Goal: Information Seeking & Learning: Learn about a topic

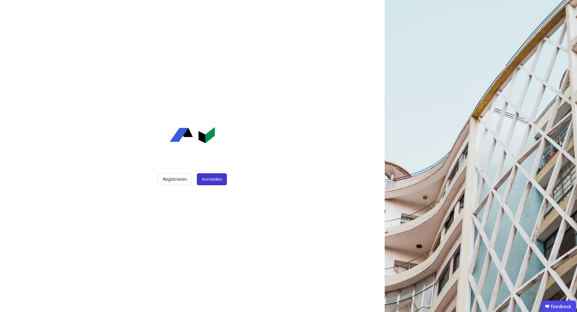
click at [210, 183] on button "Anmelden" at bounding box center [212, 179] width 30 height 12
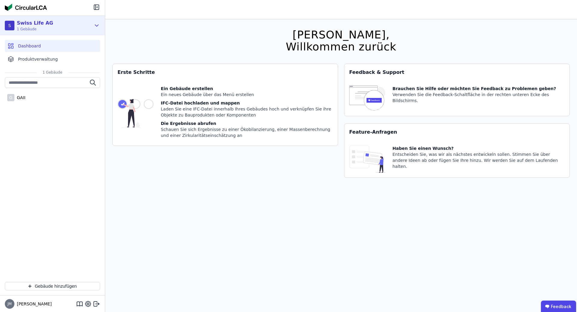
click at [53, 27] on div "S Swiss Life AG 1 Gebäude" at bounding box center [48, 26] width 86 height 12
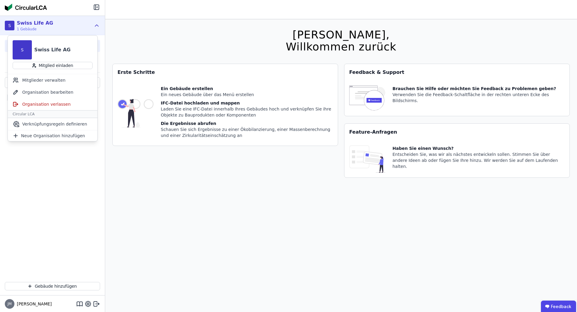
click at [158, 40] on div "[PERSON_NAME], Willkommen zurück Sie verwenden derzeit eine Beta-Version. Es kö…" at bounding box center [341, 175] width 458 height 312
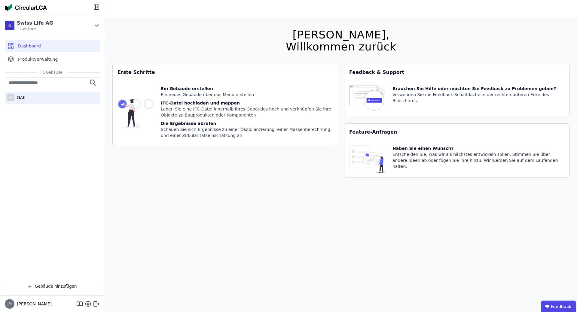
click at [26, 101] on div "G GAII" at bounding box center [52, 98] width 95 height 12
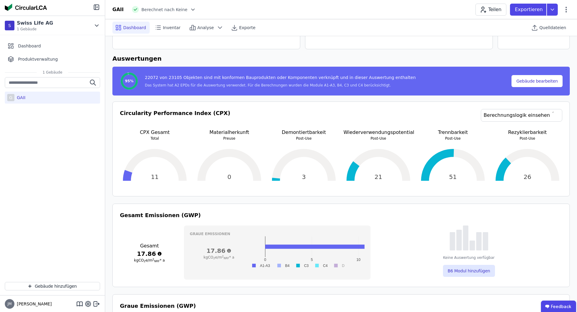
scroll to position [61, 0]
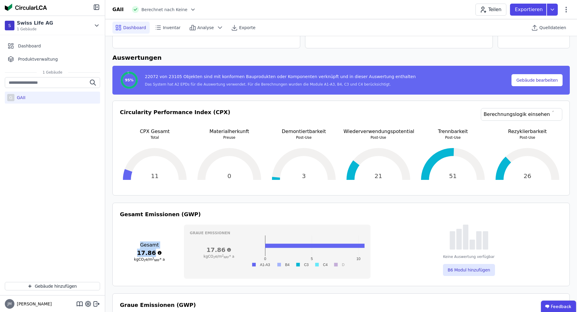
drag, startPoint x: 142, startPoint y: 246, endPoint x: 161, endPoint y: 252, distance: 19.7
click at [161, 252] on div "Gesamt 17.86 kgCO 2 e/m 2 NRF * a" at bounding box center [149, 252] width 59 height 54
drag, startPoint x: 145, startPoint y: 77, endPoint x: 182, endPoint y: 75, distance: 37.0
click at [182, 75] on div "22072 von 23105 Objekten sind mit konformen Bauprodukten oder Komponenten verkn…" at bounding box center [277, 80] width 277 height 13
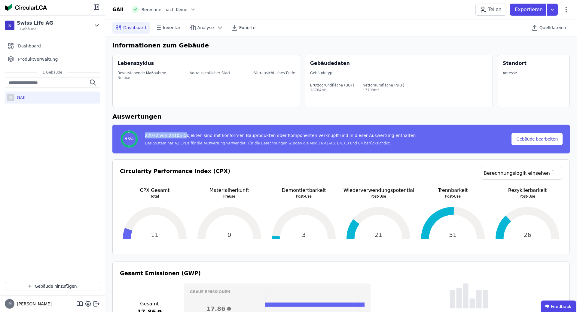
scroll to position [0, 0]
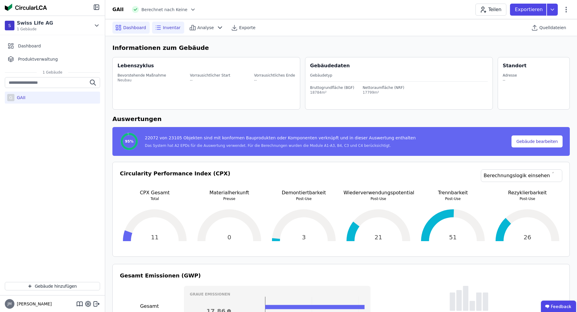
click at [167, 28] on span "Inventar" at bounding box center [172, 28] width 18 height 6
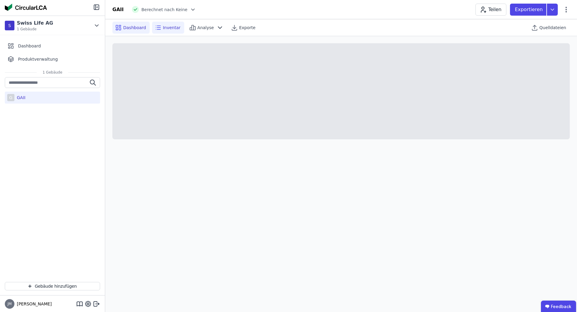
click at [123, 27] on span "Dashboard" at bounding box center [134, 28] width 23 height 6
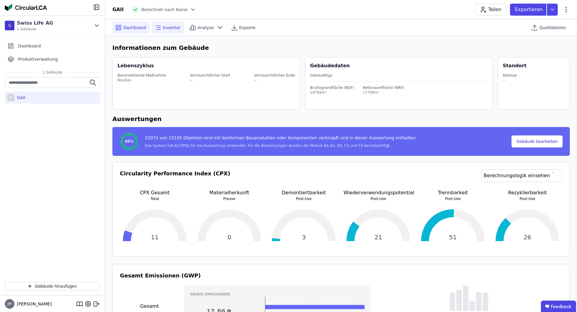
click at [164, 28] on span "Inventar" at bounding box center [172, 28] width 18 height 6
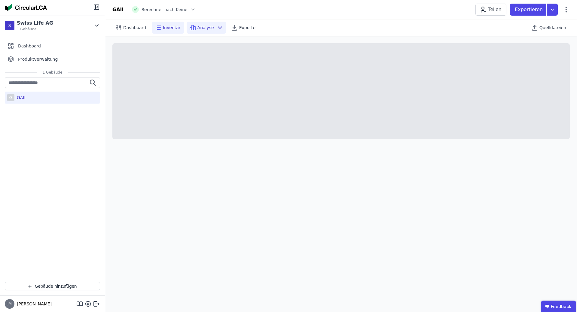
click at [208, 27] on div "Analyse" at bounding box center [206, 28] width 39 height 12
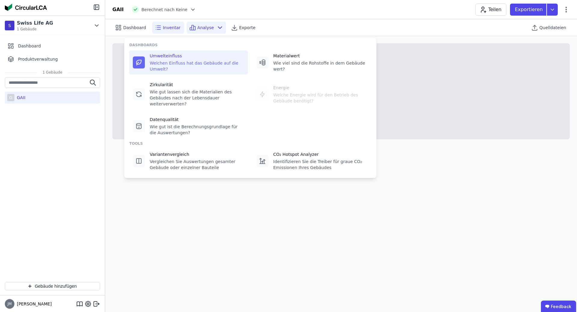
click at [175, 62] on div "Welchen Einfluss hat das Gebäude auf die Umwelt?" at bounding box center [197, 66] width 95 height 12
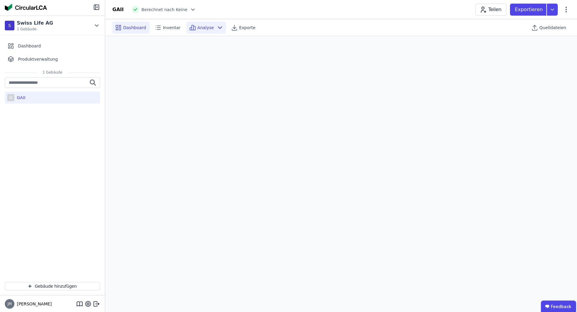
click at [132, 27] on span "Dashboard" at bounding box center [134, 28] width 23 height 6
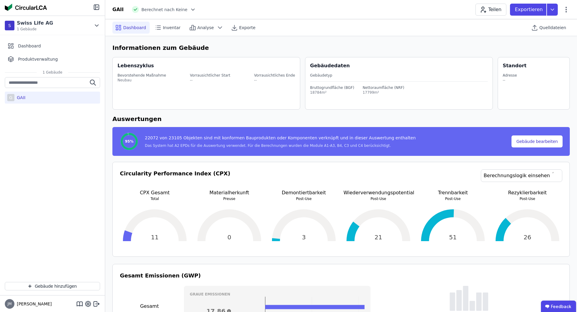
click at [359, 117] on h6 "Auswertungen" at bounding box center [341, 119] width 458 height 9
click at [237, 24] on div "Exporte" at bounding box center [244, 28] width 31 height 12
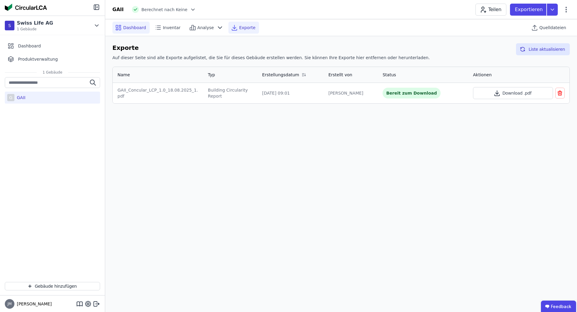
click at [131, 28] on span "Dashboard" at bounding box center [134, 28] width 23 height 6
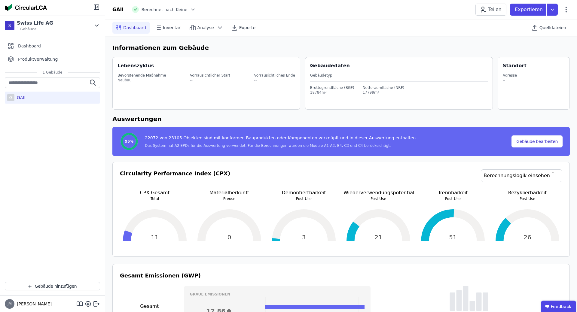
click at [438, 118] on h6 "Auswertungen" at bounding box center [341, 119] width 458 height 9
